Goal: Task Accomplishment & Management: Manage account settings

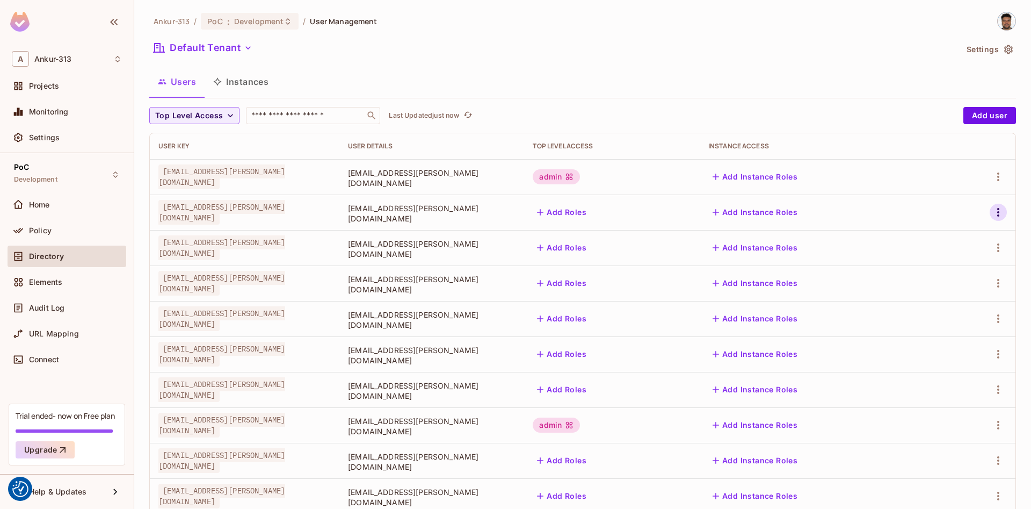
click at [1000, 213] on icon "button" at bounding box center [998, 212] width 13 height 13
click at [932, 234] on span "Edit" at bounding box center [941, 236] width 21 height 17
click at [603, 86] on div "Users Instances" at bounding box center [582, 81] width 867 height 27
click at [1000, 212] on icon "button" at bounding box center [998, 212] width 13 height 13
click at [942, 239] on div "Edit" at bounding box center [941, 236] width 14 height 11
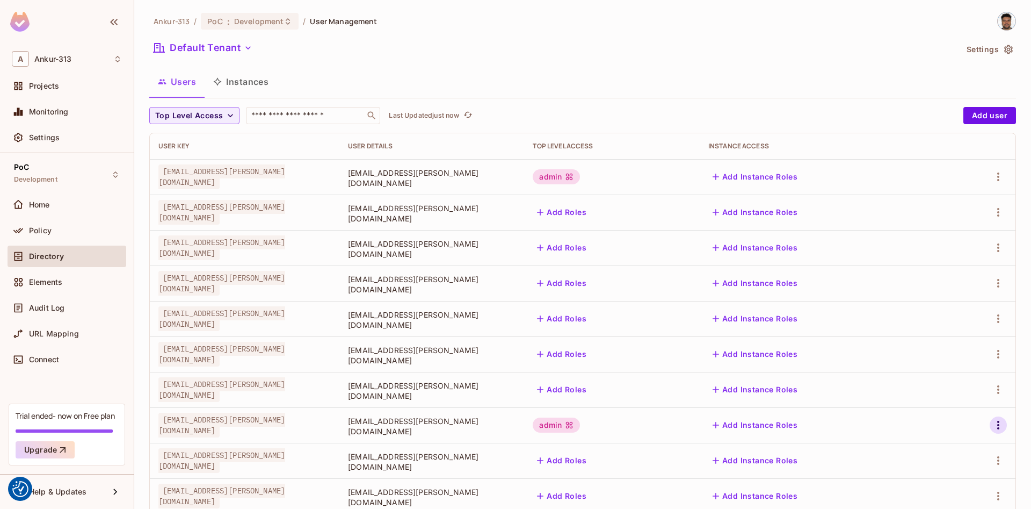
click at [1000, 423] on icon "button" at bounding box center [998, 424] width 13 height 13
click at [934, 436] on span "Edit" at bounding box center [941, 436] width 21 height 17
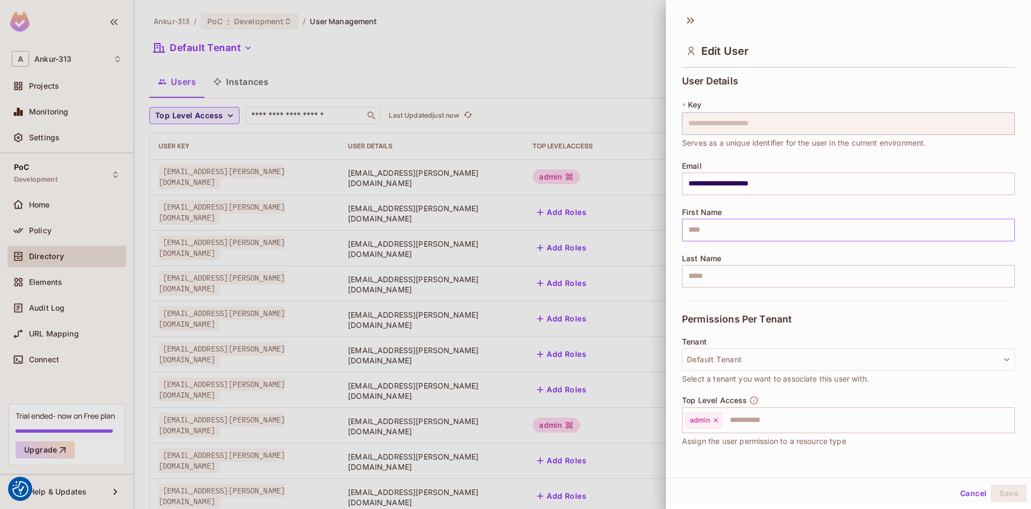
click at [741, 231] on input "text" at bounding box center [848, 230] width 333 height 23
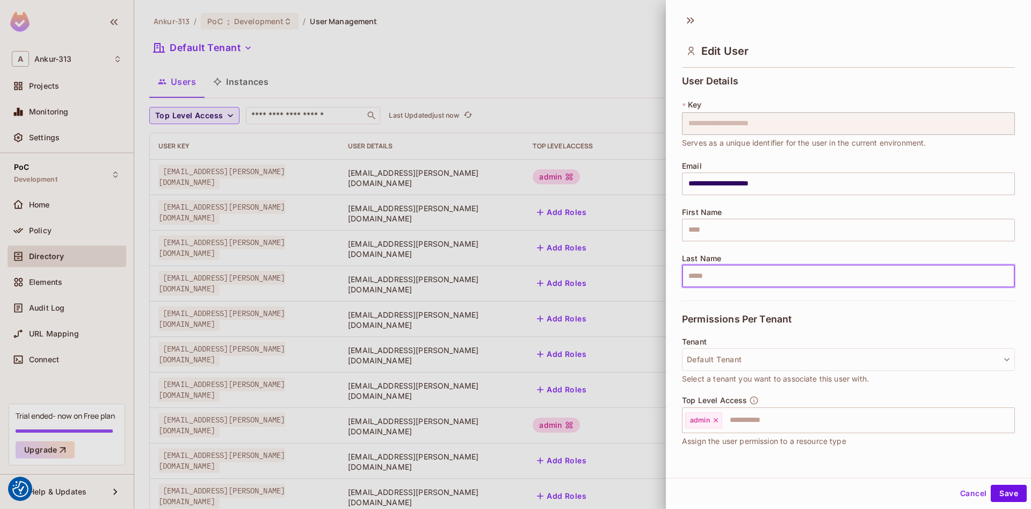
click at [711, 284] on input "text" at bounding box center [848, 276] width 333 height 23
click at [726, 235] on input "text" at bounding box center [848, 230] width 333 height 23
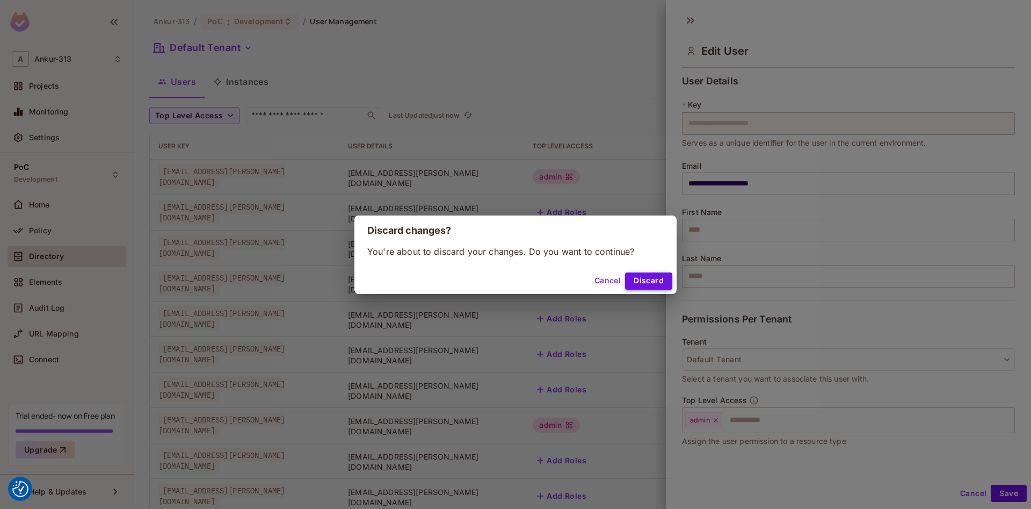
click at [643, 277] on button "Discard" at bounding box center [648, 280] width 47 height 17
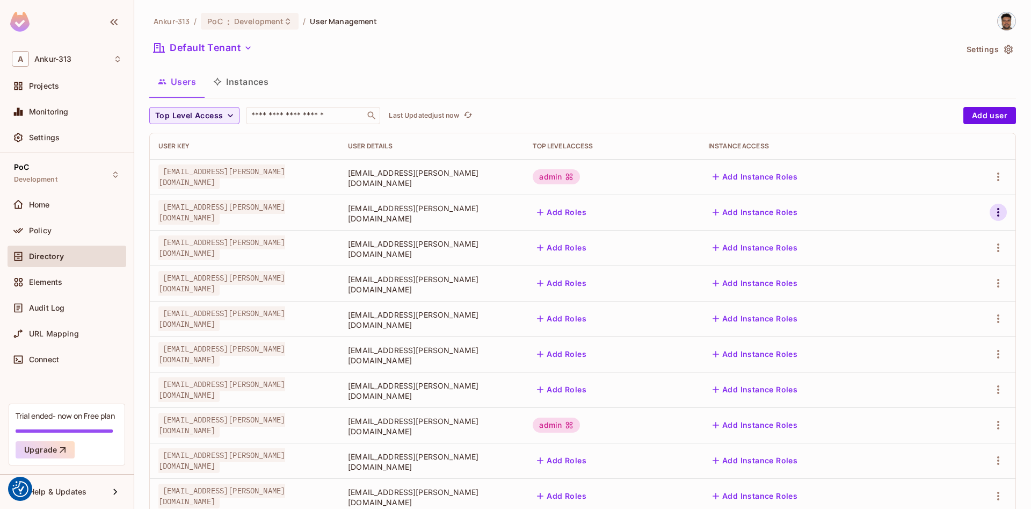
click at [998, 214] on icon "button" at bounding box center [998, 212] width 13 height 13
click at [930, 236] on div "Edit" at bounding box center [932, 236] width 39 height 17
